Goal: Task Accomplishment & Management: Complete application form

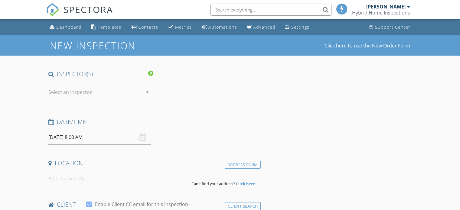
select select "8"
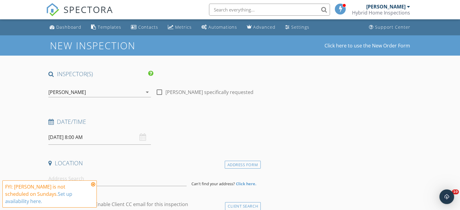
click at [79, 135] on input "[DATE] 8:00 AM" at bounding box center [99, 137] width 102 height 15
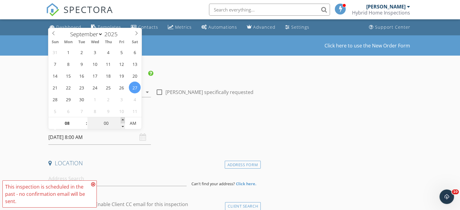
type input "09/27/2025 8:05 AM"
type input "05"
click at [122, 120] on span at bounding box center [123, 120] width 4 height 6
type input "09/27/2025 8:10 AM"
type input "10"
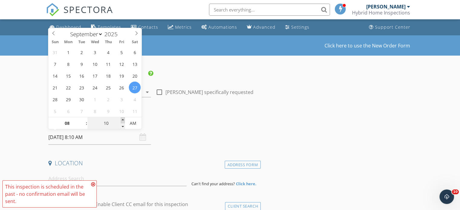
click at [122, 120] on span at bounding box center [123, 120] width 4 height 6
type input "09/27/2025 9:10 AM"
type input "09"
click at [84, 119] on span at bounding box center [83, 120] width 4 height 6
type input "09/27/2025 10:10 AM"
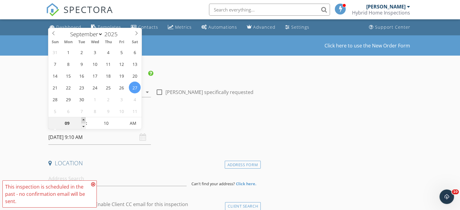
type input "10"
click at [84, 119] on span at bounding box center [83, 120] width 4 height 6
type input "09/27/2025 11:10 AM"
type input "11"
click at [84, 119] on span at bounding box center [83, 120] width 4 height 6
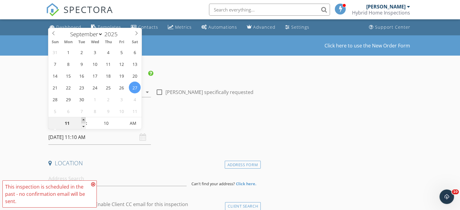
type input "09/27/2025 12:10 PM"
type input "12"
click at [84, 119] on span at bounding box center [83, 120] width 4 height 6
type input "09/27/2025 1:10 PM"
type input "01"
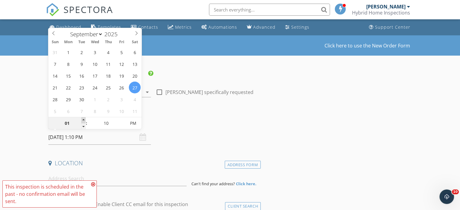
click at [84, 119] on span at bounding box center [83, 120] width 4 height 6
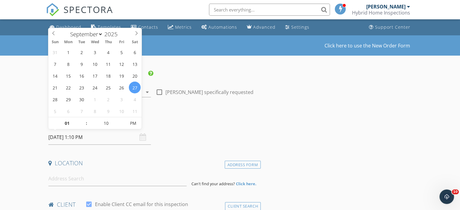
click at [170, 126] on div "Date/Time" at bounding box center [153, 124] width 215 height 12
click at [93, 136] on input "09/27/2025 1:10 PM" at bounding box center [99, 137] width 102 height 15
type input "09/27/2025 1:15 PM"
type input "15"
click at [122, 119] on span at bounding box center [123, 120] width 4 height 6
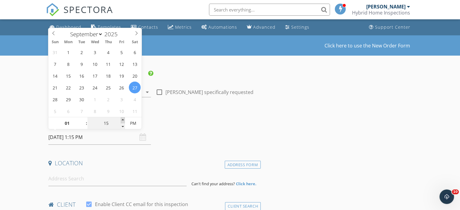
type input "09/27/2025 1:20 PM"
type input "20"
click at [122, 119] on span at bounding box center [123, 120] width 4 height 6
type input "09/27/2025 1:25 PM"
type input "25"
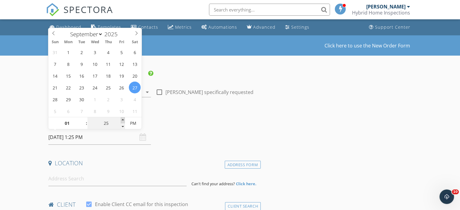
click at [122, 119] on span at bounding box center [123, 120] width 4 height 6
type input "[DATE] 1:30 PM"
type input "30"
click at [122, 119] on span at bounding box center [123, 120] width 4 height 6
click at [178, 129] on div "Date/Time" at bounding box center [153, 124] width 215 height 12
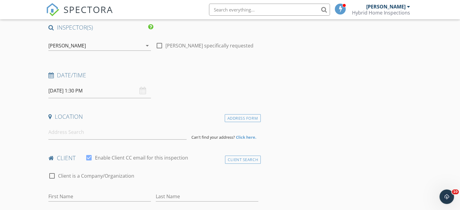
scroll to position [60, 0]
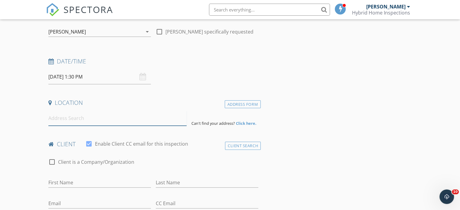
click at [126, 123] on input at bounding box center [117, 118] width 138 height 15
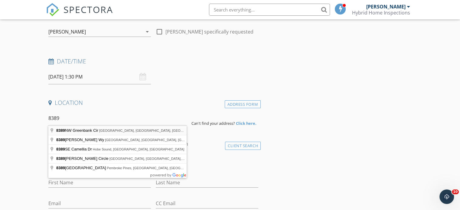
type input "8389 NW Greenbank Cir, Port St. Lucie, FL, USA"
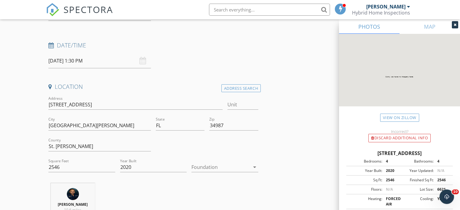
scroll to position [91, 0]
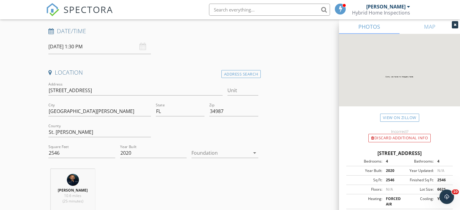
click at [212, 150] on div at bounding box center [220, 153] width 58 height 10
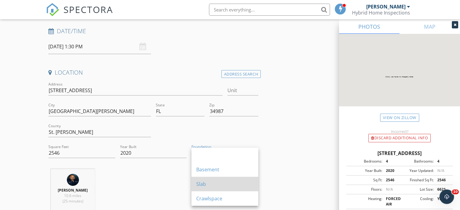
click at [216, 182] on div "Slab" at bounding box center [224, 183] width 57 height 7
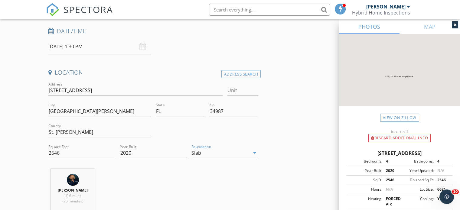
click at [154, 182] on div "Miles Cardenas 10.6 miles (25 minutes)" at bounding box center [153, 194] width 215 height 50
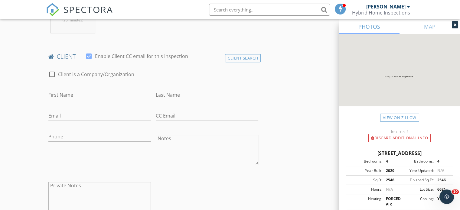
scroll to position [272, 0]
click at [71, 92] on input "First Name" at bounding box center [99, 95] width 102 height 10
click at [71, 92] on input "Nicole" at bounding box center [99, 95] width 102 height 10
type input "[PERSON_NAME] & [PERSON_NAME]"
drag, startPoint x: 170, startPoint y: 98, endPoint x: 169, endPoint y: 84, distance: 14.0
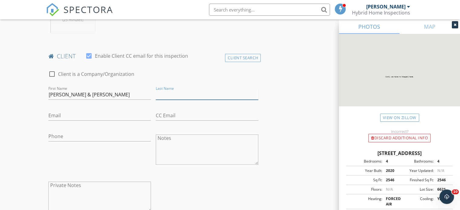
click at [170, 94] on input "Last Name" at bounding box center [207, 95] width 102 height 10
type input "[PERSON_NAME]"
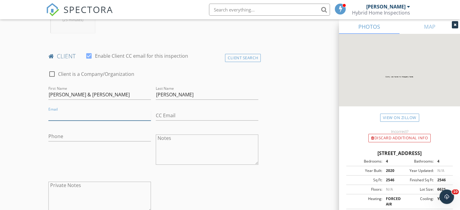
click at [77, 115] on input "Email" at bounding box center [99, 116] width 102 height 10
type input "Nicolemarker9@gmail.com"
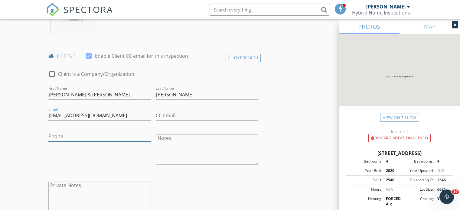
click at [99, 135] on input "Phone" at bounding box center [99, 136] width 102 height 10
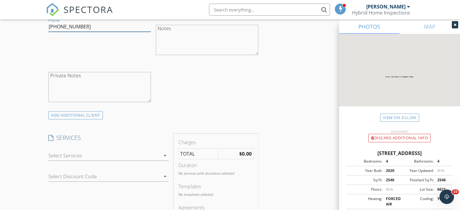
scroll to position [423, 0]
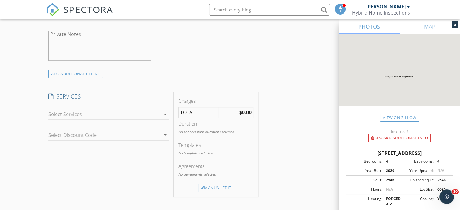
type input "740-457-6221"
click at [99, 115] on div at bounding box center [104, 114] width 112 height 10
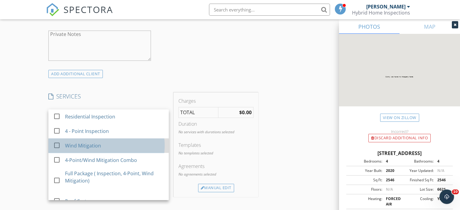
click at [95, 146] on div "Wind Mitigation" at bounding box center [83, 145] width 36 height 7
checkbox input "false"
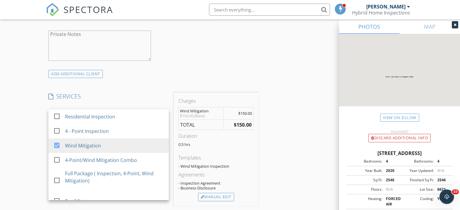
click at [118, 89] on div "INSPECTOR(S) check_box Miles Cardenas PRIMARY check_box_outline_blank Joshua Le…" at bounding box center [153, 163] width 215 height 1032
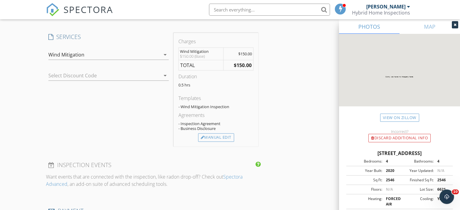
scroll to position [483, 0]
click at [213, 137] on div "Manual Edit" at bounding box center [216, 136] width 36 height 8
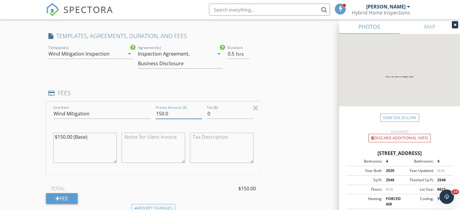
click at [157, 115] on input "150.0" at bounding box center [179, 114] width 46 height 10
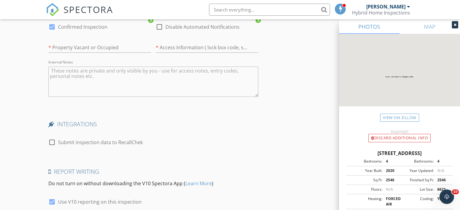
scroll to position [1007, 0]
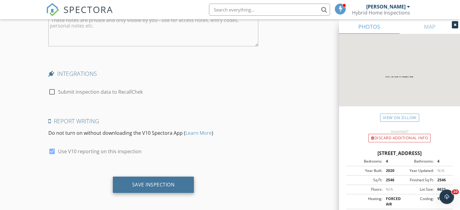
type input "50.0"
click at [160, 182] on div "Save Inspection" at bounding box center [153, 184] width 43 height 6
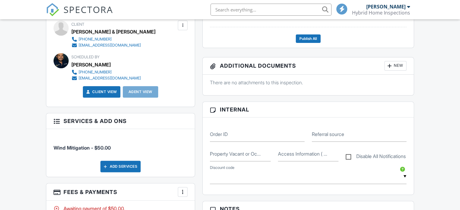
scroll to position [350, 0]
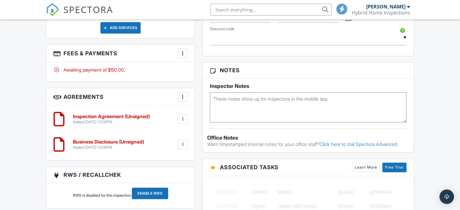
click at [188, 53] on h3 "Fees & Payments More Edit Fees & Payments Add Services View Invoice Paid In Full" at bounding box center [120, 53] width 148 height 17
click at [180, 53] on div at bounding box center [182, 53] width 6 height 6
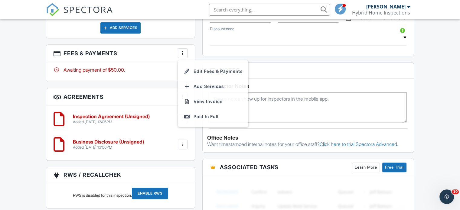
scroll to position [0, 0]
click at [198, 112] on li "Paid In Full" at bounding box center [212, 116] width 63 height 15
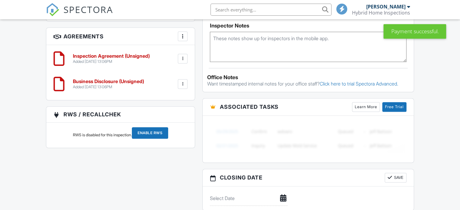
click at [184, 58] on div at bounding box center [182, 59] width 6 height 6
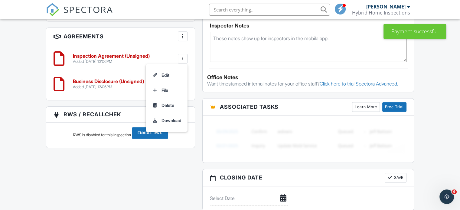
click at [155, 37] on h3 "Agreements More Add Agreement Edit Agreement Templates" at bounding box center [120, 36] width 148 height 17
click at [118, 54] on h6 "Inspection Agreement (Unsigned)" at bounding box center [111, 55] width 77 height 5
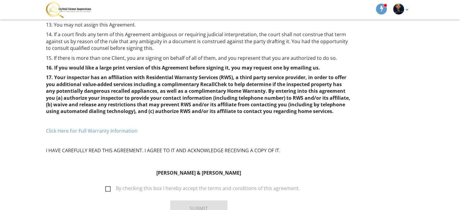
scroll to position [567, 0]
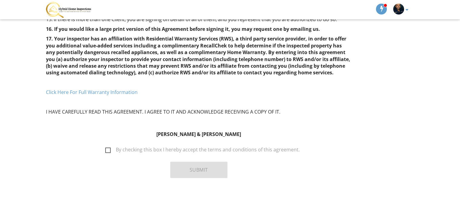
click at [109, 151] on label "By checking this box I hereby accept the terms and conditions of this agreement." at bounding box center [202, 151] width 194 height 8
click at [105, 149] on input "By checking this box I hereby accept the terms and conditions of this agreement." at bounding box center [104, 147] width 4 height 4
checkbox input "true"
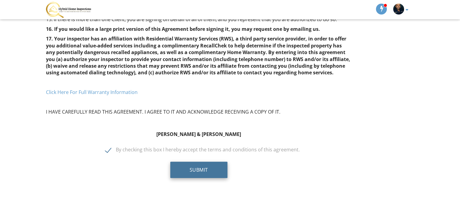
click at [192, 170] on button "Submit" at bounding box center [198, 170] width 57 height 16
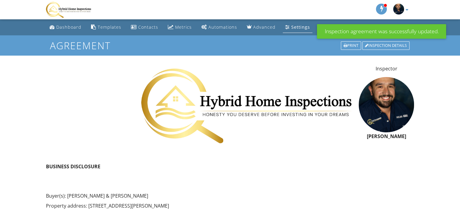
scroll to position [264, 0]
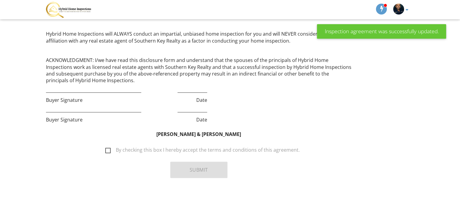
click at [107, 150] on label "By checking this box I hereby accept the terms and conditions of this agreement." at bounding box center [202, 151] width 194 height 8
click at [105, 149] on input "By checking this box I hereby accept the terms and conditions of this agreement." at bounding box center [104, 147] width 4 height 4
checkbox input "true"
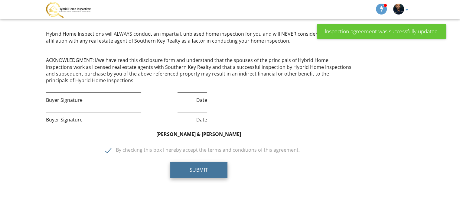
click at [175, 170] on button "Submit" at bounding box center [198, 170] width 57 height 16
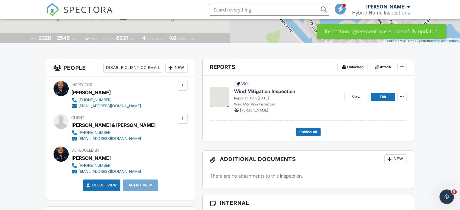
click at [215, 97] on img at bounding box center [219, 96] width 19 height 19
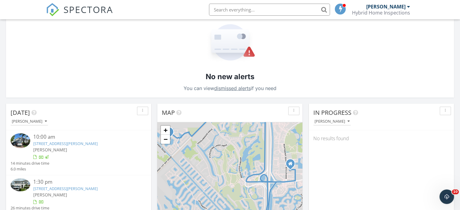
scroll to position [151, 0]
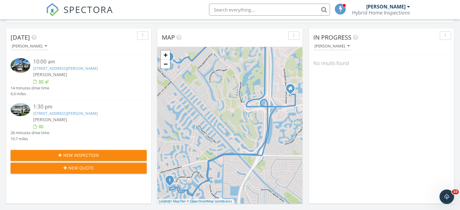
click at [24, 109] on img at bounding box center [21, 109] width 20 height 13
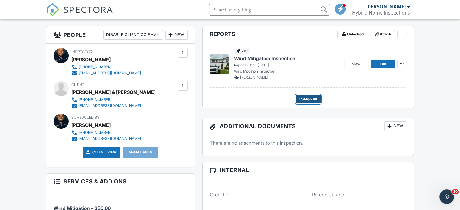
click at [310, 96] on span "Publish All" at bounding box center [308, 99] width 18 height 6
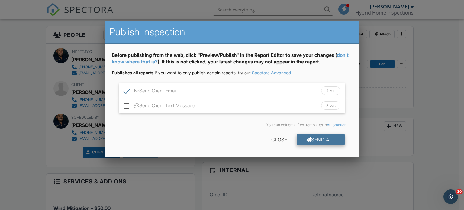
click at [328, 136] on div "Send All" at bounding box center [321, 139] width 48 height 11
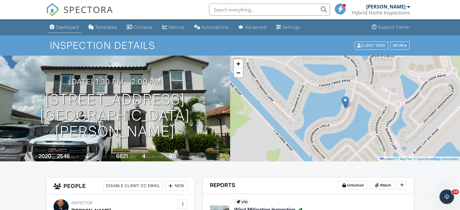
click at [62, 27] on div "Dashboard" at bounding box center [67, 26] width 23 height 5
